Goal: Leave review/rating: Share an evaluation or opinion about a product, service, or content

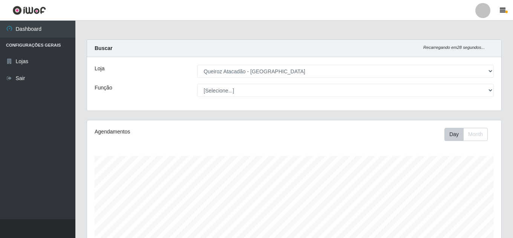
select select "225"
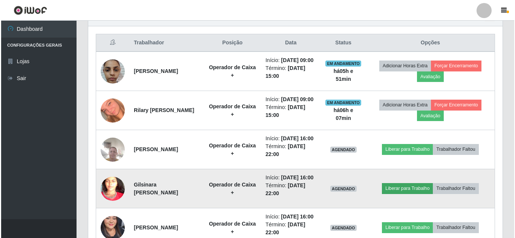
scroll to position [156, 414]
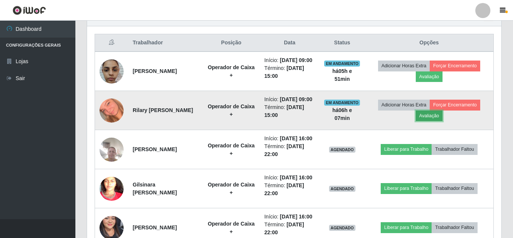
click at [433, 121] on button "Avaliação" at bounding box center [428, 116] width 27 height 11
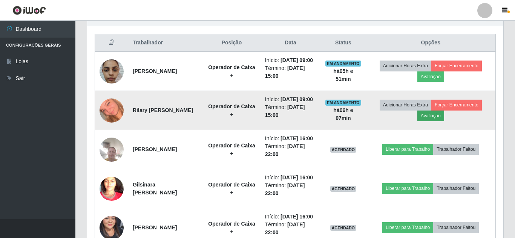
scroll to position [156, 410]
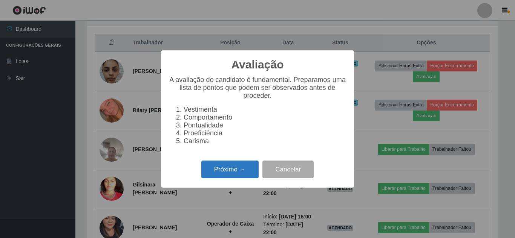
click at [242, 179] on button "Próximo →" at bounding box center [229, 170] width 57 height 18
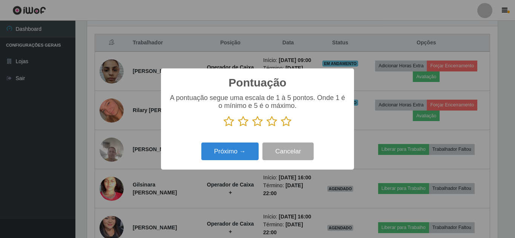
click at [284, 122] on icon at bounding box center [286, 121] width 11 height 11
click at [281, 127] on input "radio" at bounding box center [281, 127] width 0 height 0
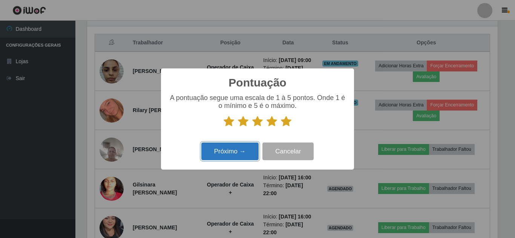
click at [243, 156] on button "Próximo →" at bounding box center [229, 152] width 57 height 18
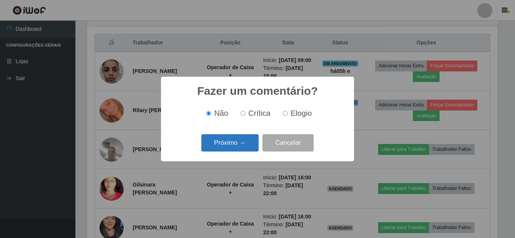
click at [237, 143] on button "Próximo →" at bounding box center [229, 143] width 57 height 18
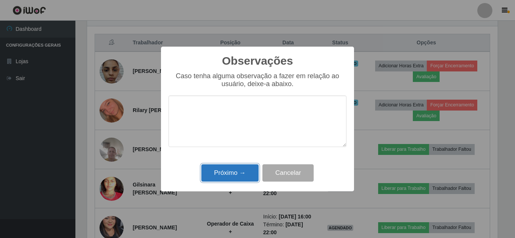
click at [230, 174] on button "Próximo →" at bounding box center [229, 174] width 57 height 18
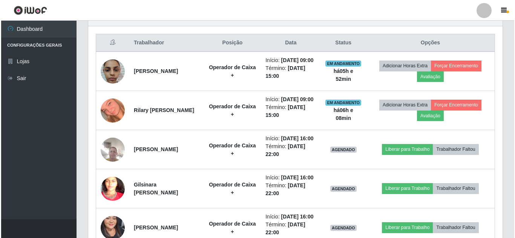
scroll to position [156, 414]
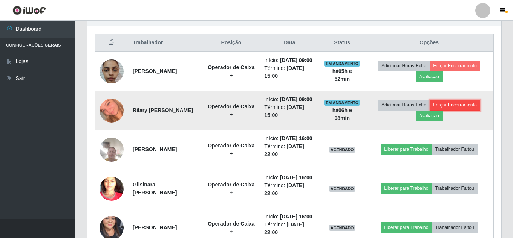
click at [458, 110] on button "Forçar Encerramento" at bounding box center [454, 105] width 50 height 11
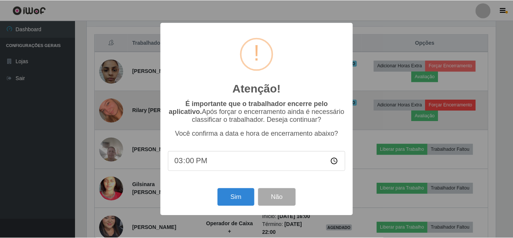
scroll to position [156, 410]
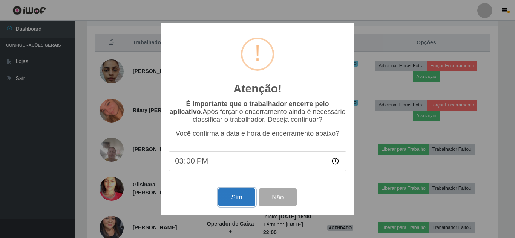
click at [234, 201] on button "Sim" at bounding box center [236, 198] width 37 height 18
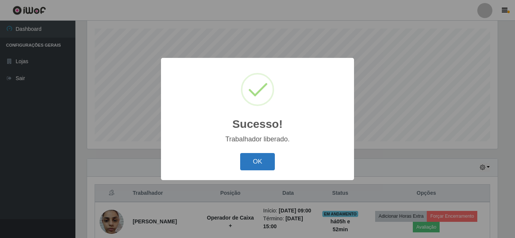
click at [253, 165] on button "OK" at bounding box center [257, 162] width 35 height 18
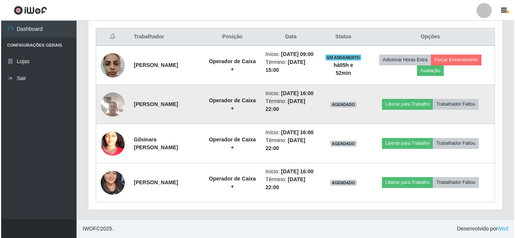
scroll to position [316, 0]
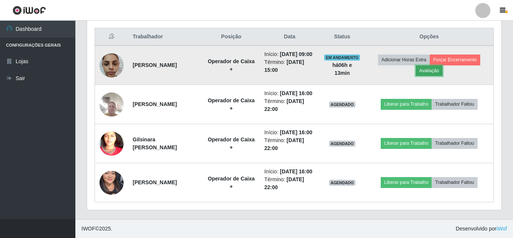
click at [427, 66] on button "Avaliação" at bounding box center [428, 71] width 27 height 11
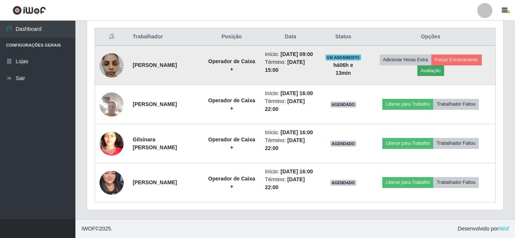
scroll to position [156, 410]
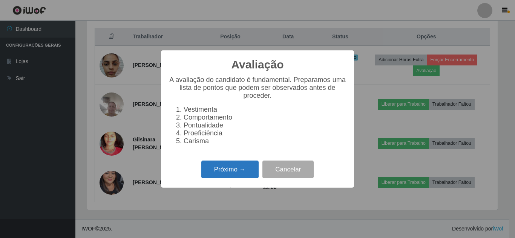
click at [230, 176] on button "Próximo →" at bounding box center [229, 170] width 57 height 18
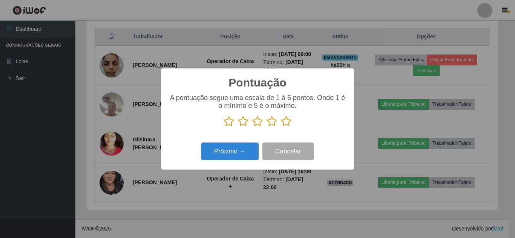
scroll to position [376517, 376263]
click at [286, 123] on icon at bounding box center [286, 121] width 11 height 11
click at [281, 127] on input "radio" at bounding box center [281, 127] width 0 height 0
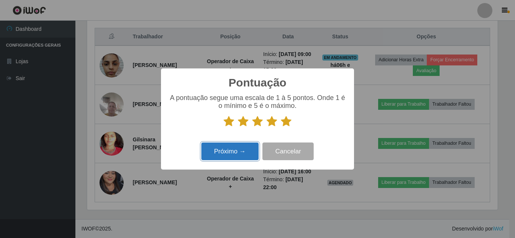
click at [232, 155] on button "Próximo →" at bounding box center [229, 152] width 57 height 18
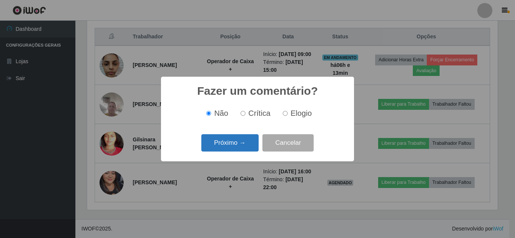
click at [239, 144] on button "Próximo →" at bounding box center [229, 143] width 57 height 18
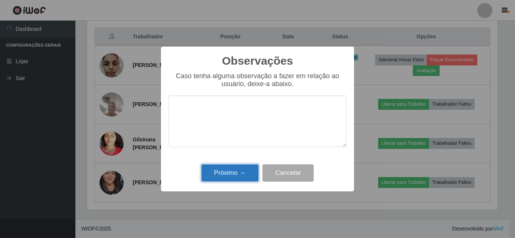
click at [229, 174] on button "Próximo →" at bounding box center [229, 174] width 57 height 18
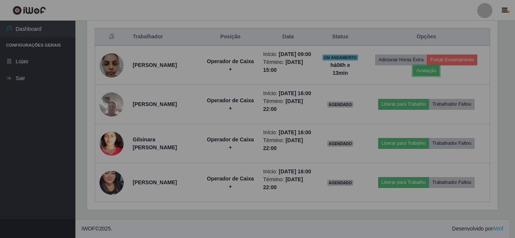
scroll to position [156, 414]
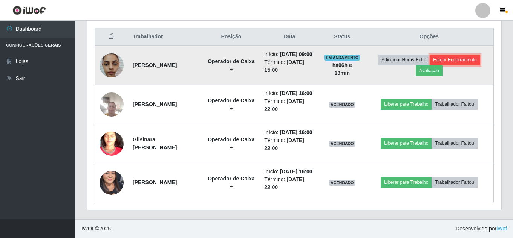
click at [469, 55] on button "Forçar Encerramento" at bounding box center [454, 60] width 50 height 11
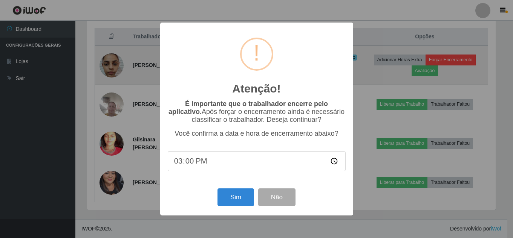
scroll to position [156, 410]
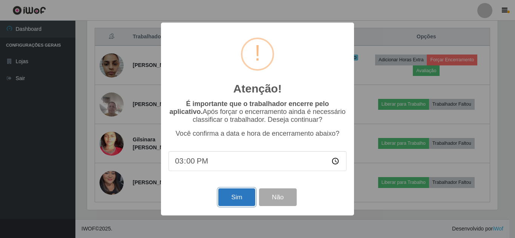
click at [239, 204] on button "Sim" at bounding box center [236, 198] width 37 height 18
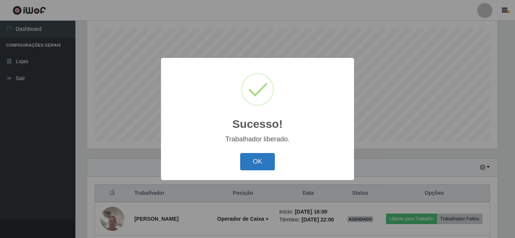
click at [252, 162] on button "OK" at bounding box center [257, 162] width 35 height 18
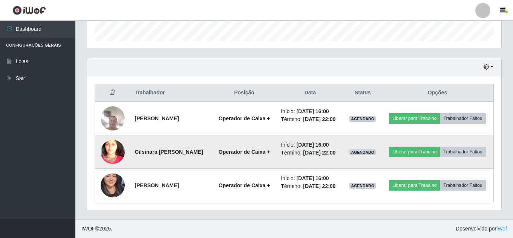
scroll to position [245, 0]
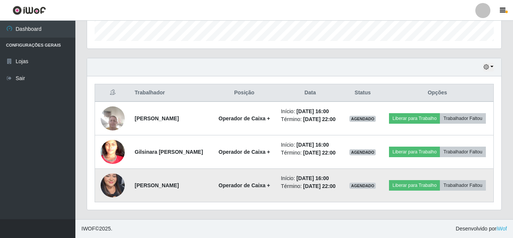
drag, startPoint x: 147, startPoint y: 174, endPoint x: 136, endPoint y: 186, distance: 16.3
click at [136, 185] on td "[PERSON_NAME]" at bounding box center [171, 186] width 82 height 34
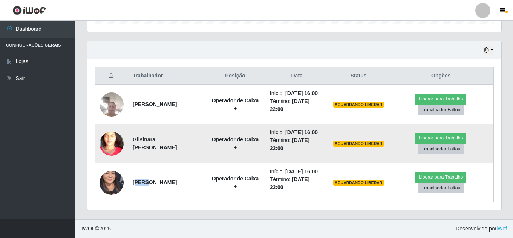
scroll to position [269, 0]
